Goal: Obtain resource: Obtain resource

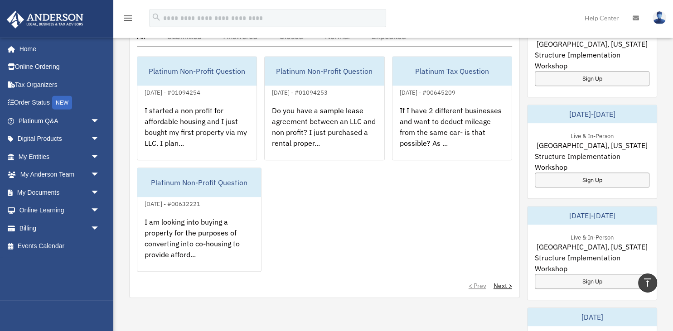
scroll to position [335, 0]
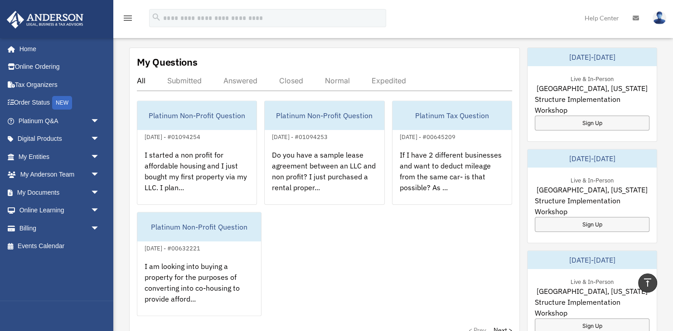
click at [241, 73] on div "My Questions All Submitted Answered Closed Normal Expedited Platinum Non-Profit…" at bounding box center [324, 195] width 390 height 295
click at [244, 80] on div "Answered" at bounding box center [240, 80] width 34 height 9
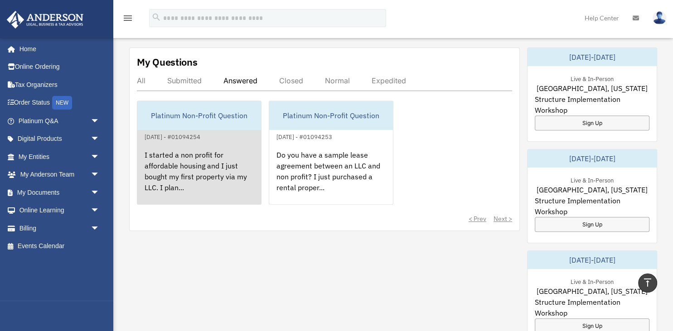
click at [218, 113] on div "Platinum Non-Profit Question" at bounding box center [199, 115] width 124 height 29
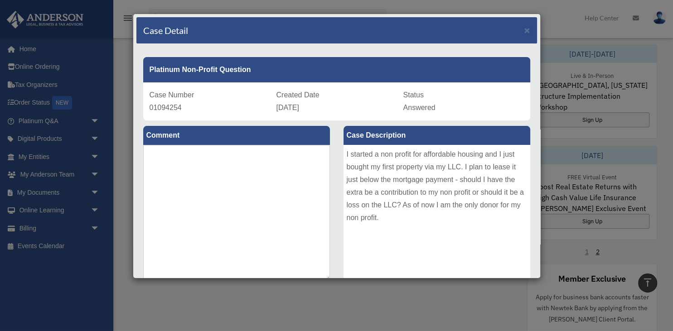
scroll to position [526, 0]
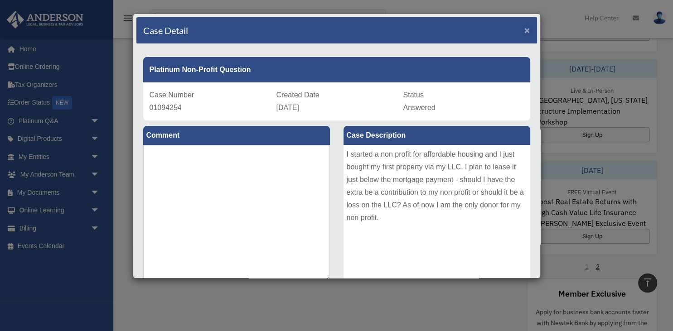
click at [529, 31] on span "×" at bounding box center [527, 30] width 6 height 10
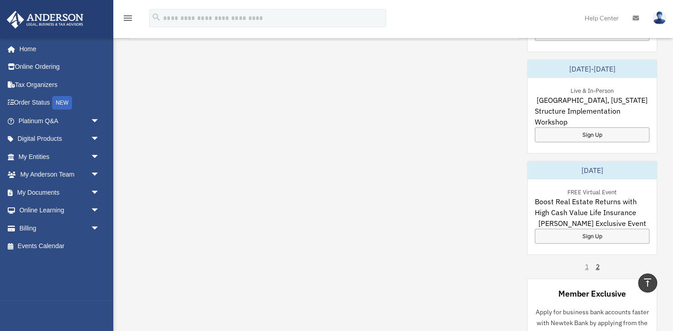
scroll to position [239, 0]
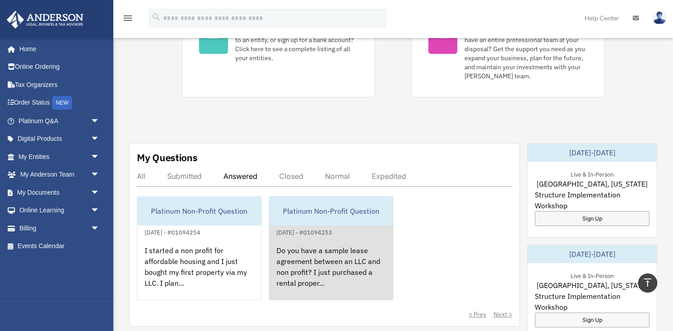
click at [334, 217] on div "Platinum Non-Profit Question" at bounding box center [331, 211] width 124 height 29
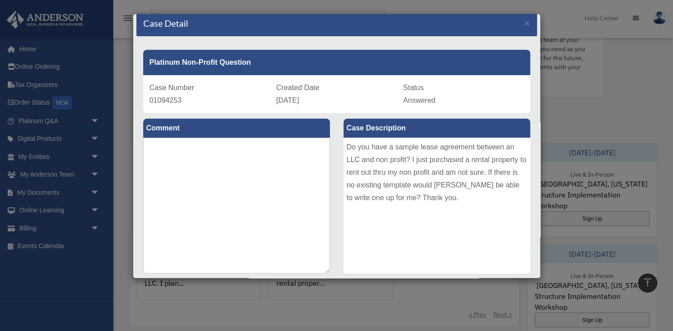
scroll to position [0, 0]
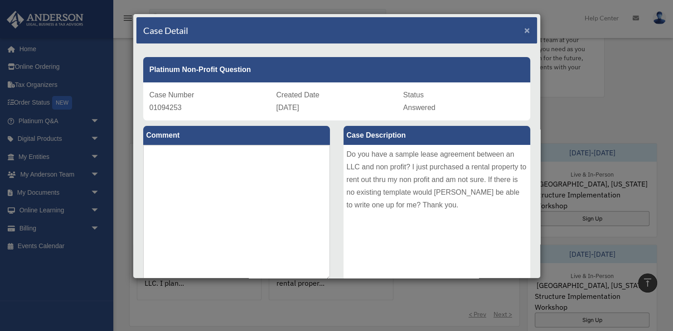
click at [527, 29] on span "×" at bounding box center [527, 30] width 6 height 10
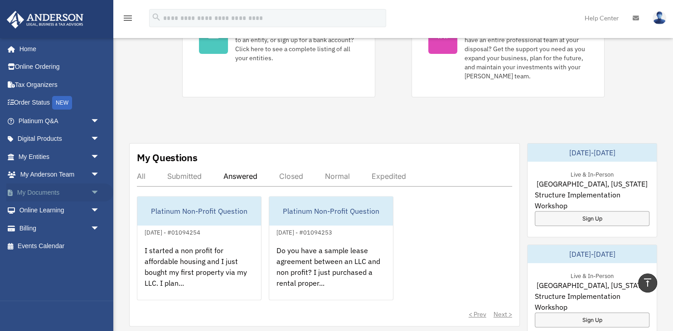
click at [93, 194] on span "arrow_drop_down" at bounding box center [100, 192] width 18 height 19
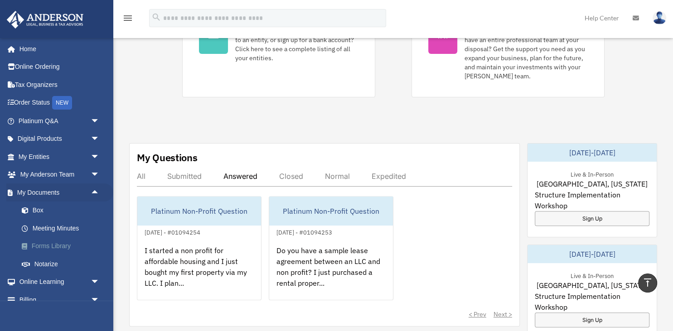
click at [68, 244] on link "Forms Library" at bounding box center [63, 246] width 101 height 18
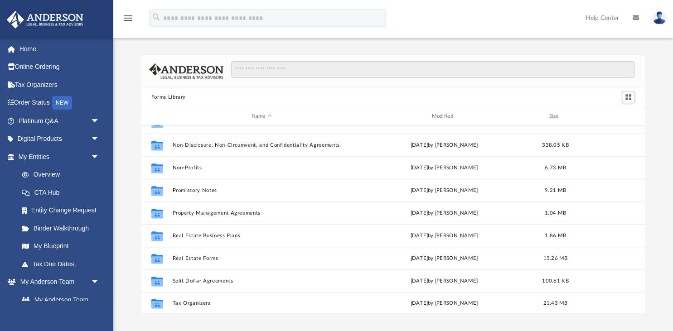
scroll to position [491, 0]
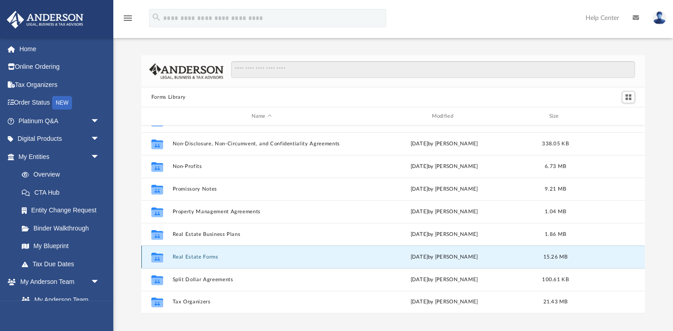
click at [205, 255] on button "Real Estate Forms" at bounding box center [261, 257] width 178 height 6
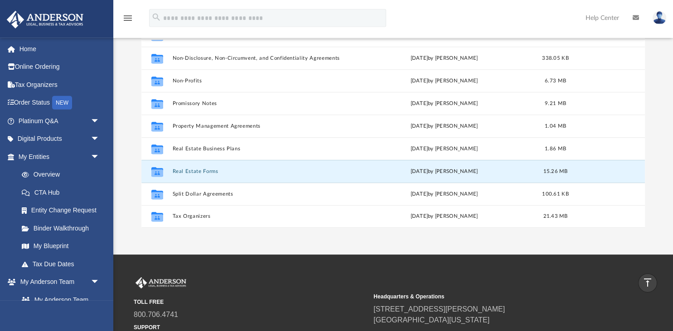
scroll to position [27, 0]
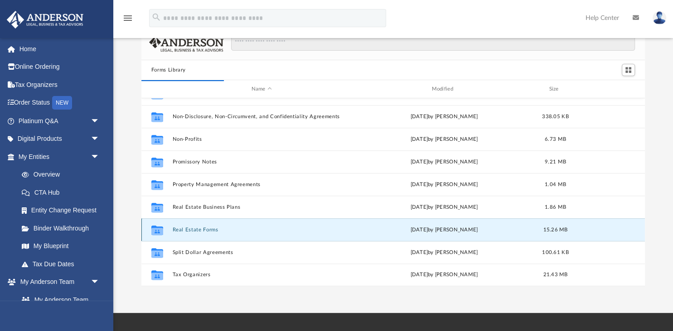
click at [213, 232] on button "Real Estate Forms" at bounding box center [261, 230] width 178 height 6
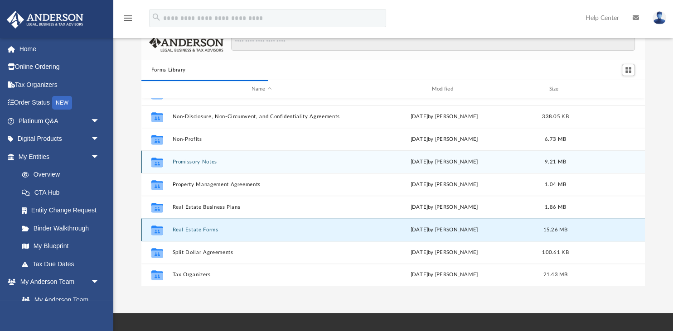
scroll to position [0, 0]
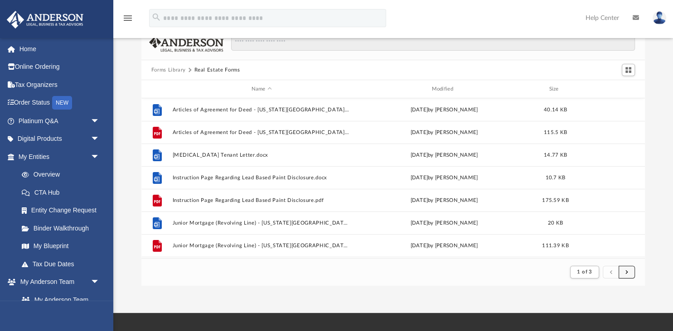
click at [630, 273] on button "submit" at bounding box center [626, 272] width 16 height 13
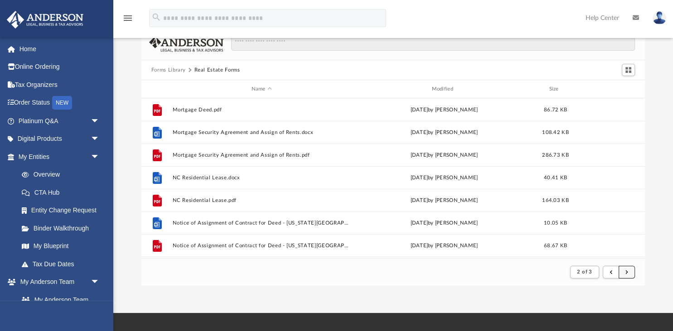
click at [630, 274] on button "submit" at bounding box center [626, 272] width 16 height 13
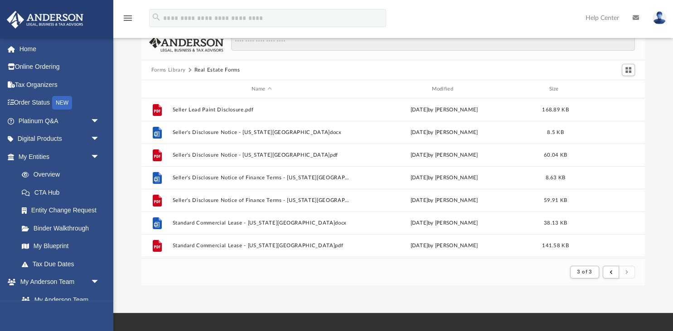
click at [160, 70] on button "Forms Library" at bounding box center [168, 70] width 34 height 8
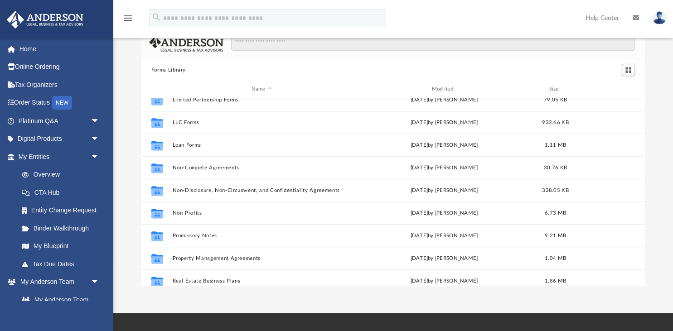
scroll to position [457, 0]
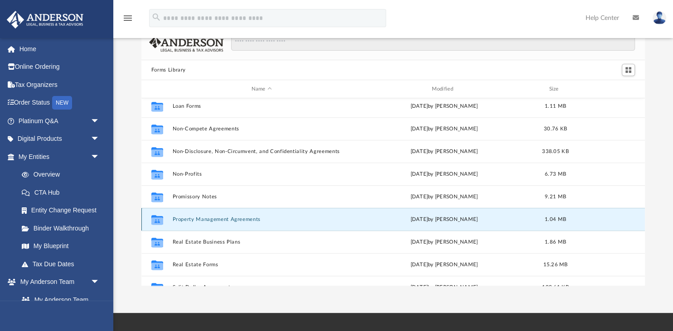
click at [236, 220] on button "Property Management Agreements" at bounding box center [261, 220] width 178 height 6
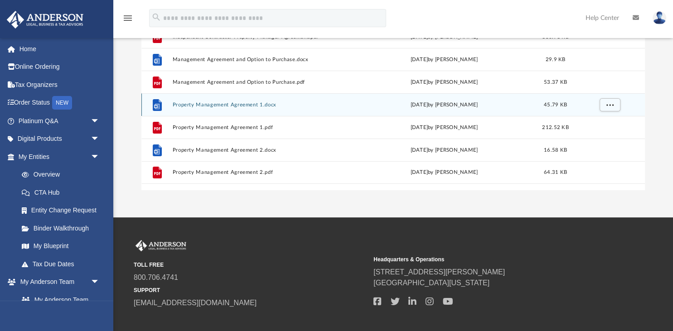
scroll to position [0, 0]
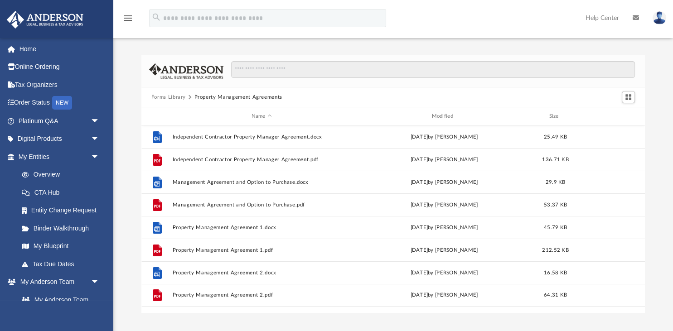
click at [167, 95] on button "Forms Library" at bounding box center [168, 97] width 34 height 8
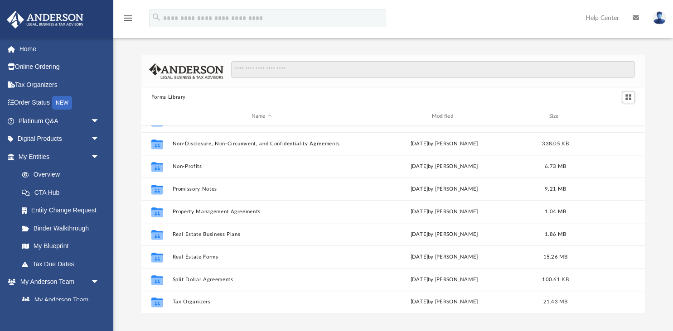
scroll to position [461, 0]
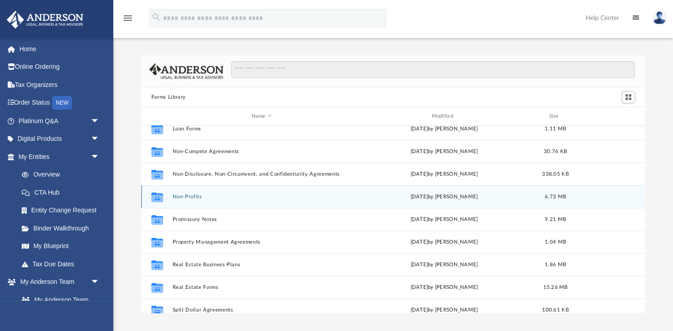
click at [193, 196] on button "Non-Profits" at bounding box center [261, 197] width 178 height 6
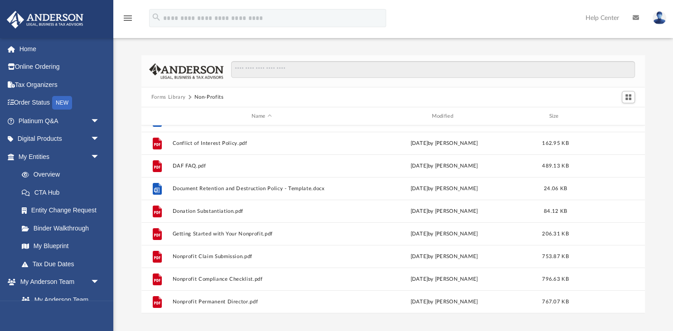
scroll to position [0, 0]
